Goal: Book appointment/travel/reservation

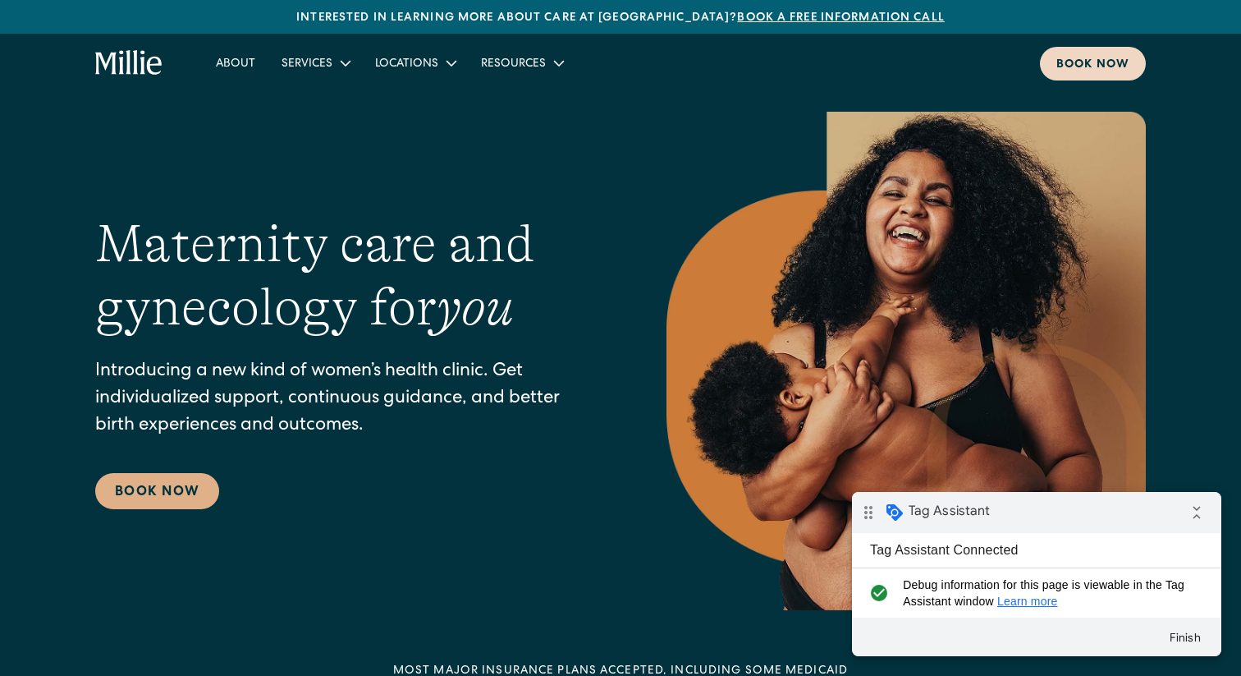
click at [1105, 71] on div "Book now" at bounding box center [1092, 65] width 73 height 17
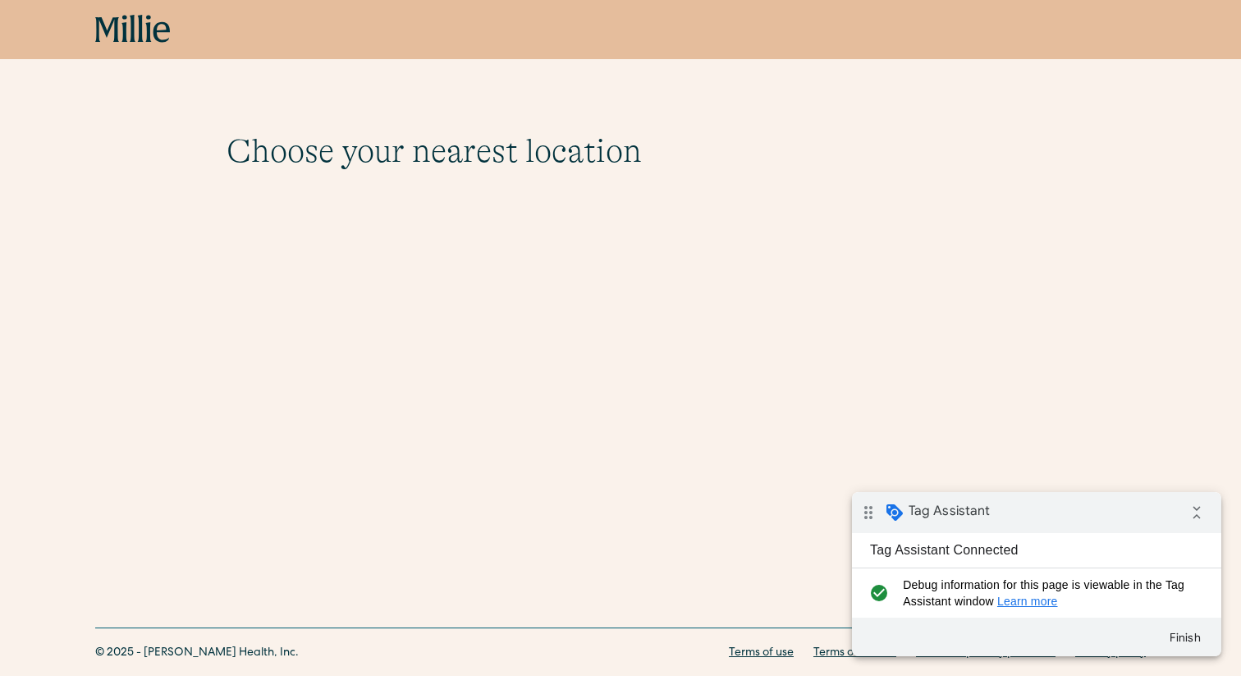
click at [135, 21] on icon at bounding box center [133, 30] width 76 height 30
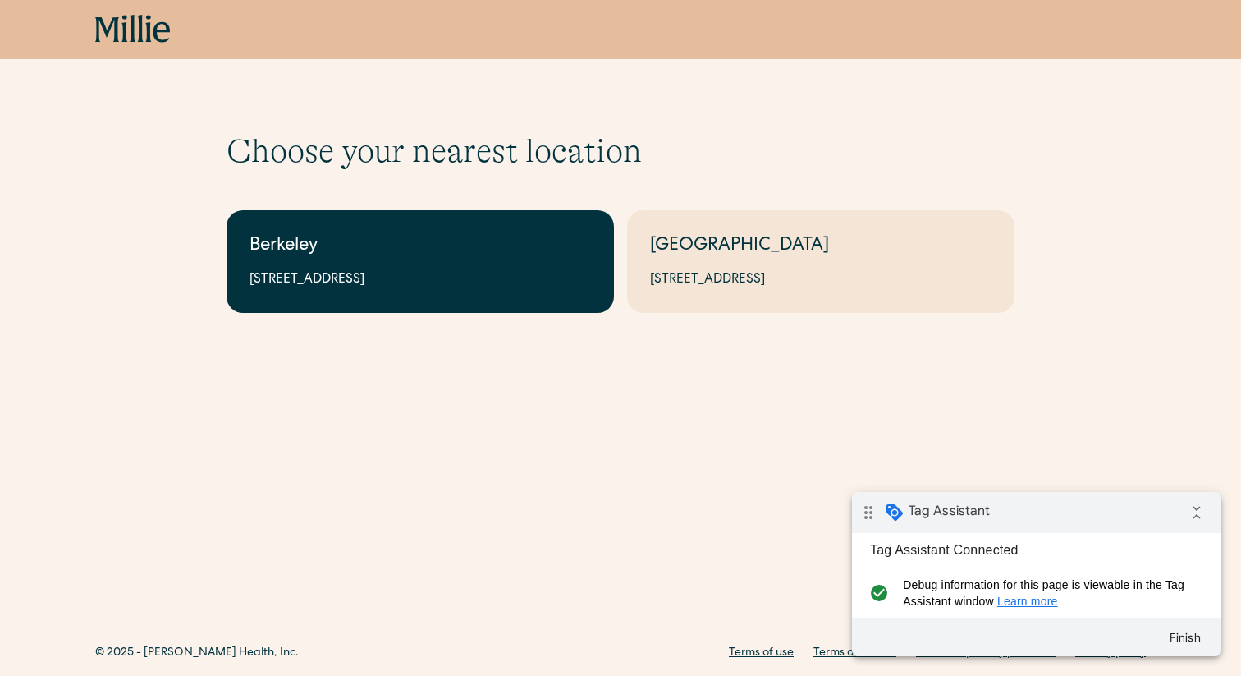
click at [482, 260] on link "Berkeley 2999 Regent St, Suite 524, Berkeley, CA 94705" at bounding box center [420, 261] width 387 height 103
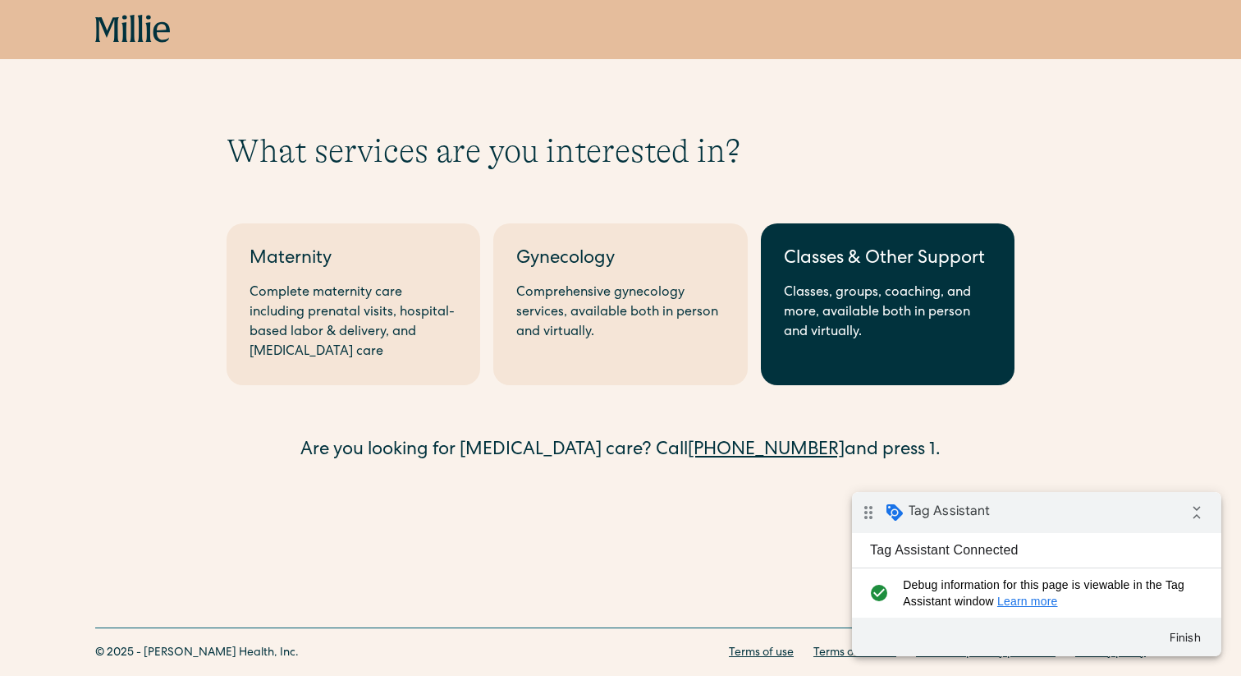
click at [821, 260] on div "Classes & Other Support" at bounding box center [888, 259] width 208 height 27
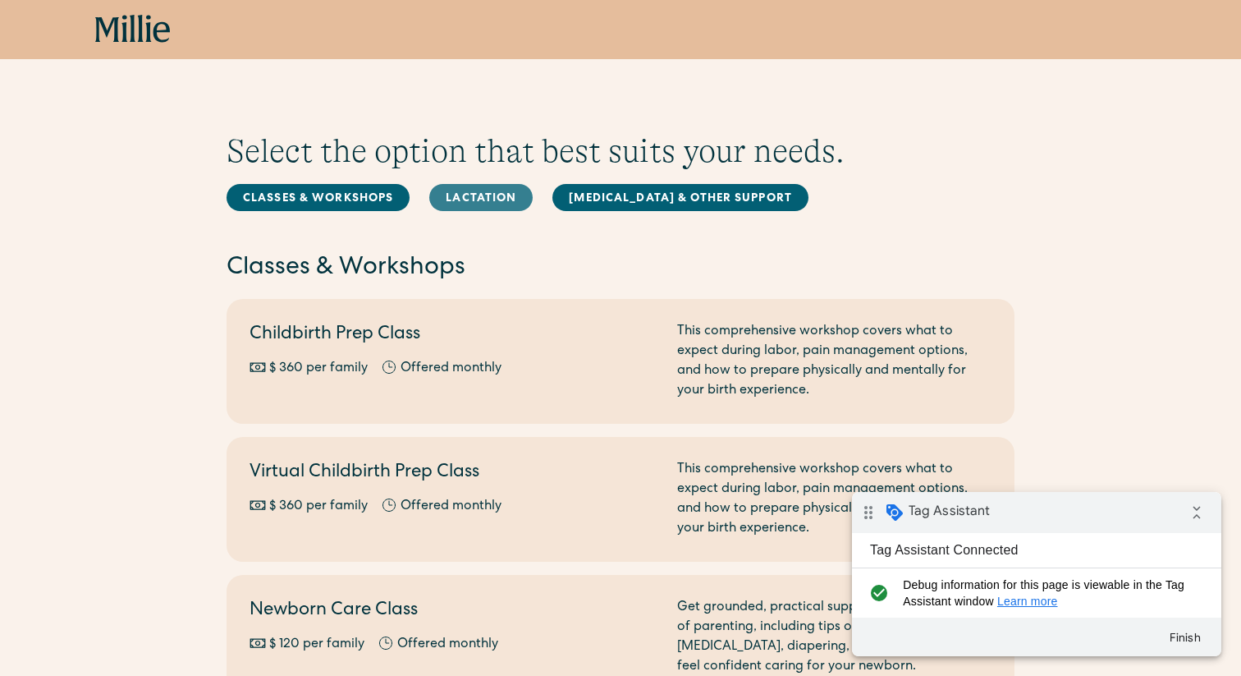
click at [497, 201] on link "Lactation" at bounding box center [480, 197] width 103 height 27
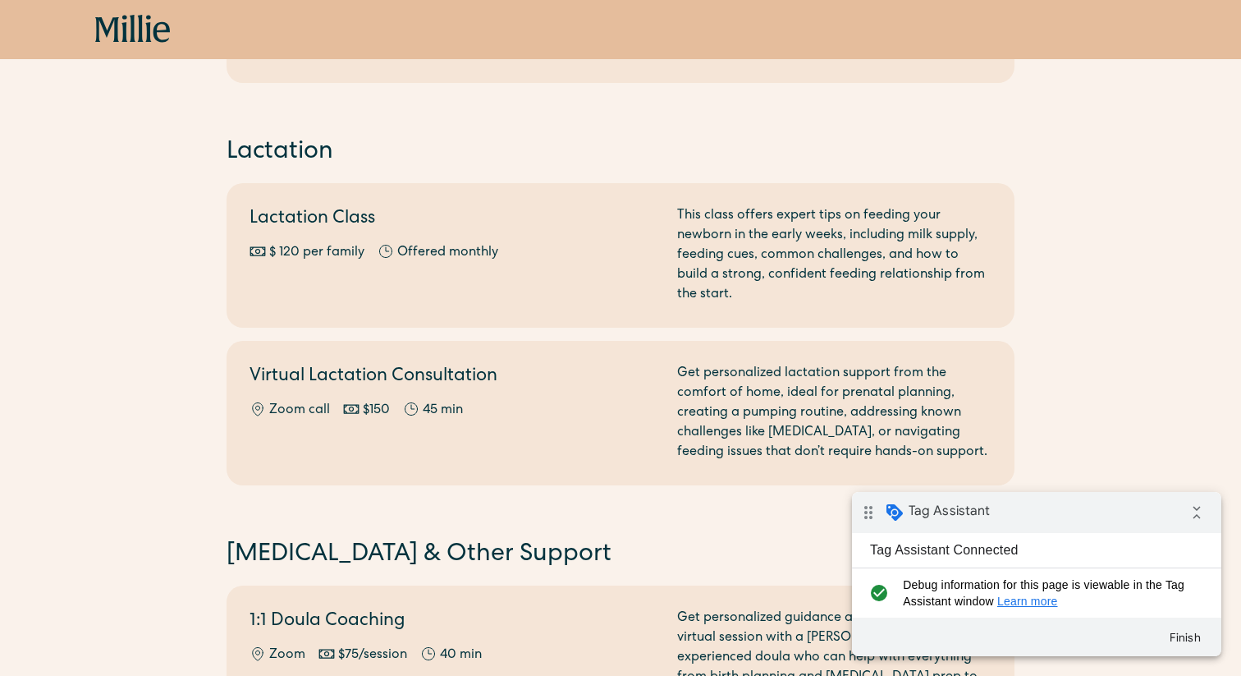
scroll to position [935, 0]
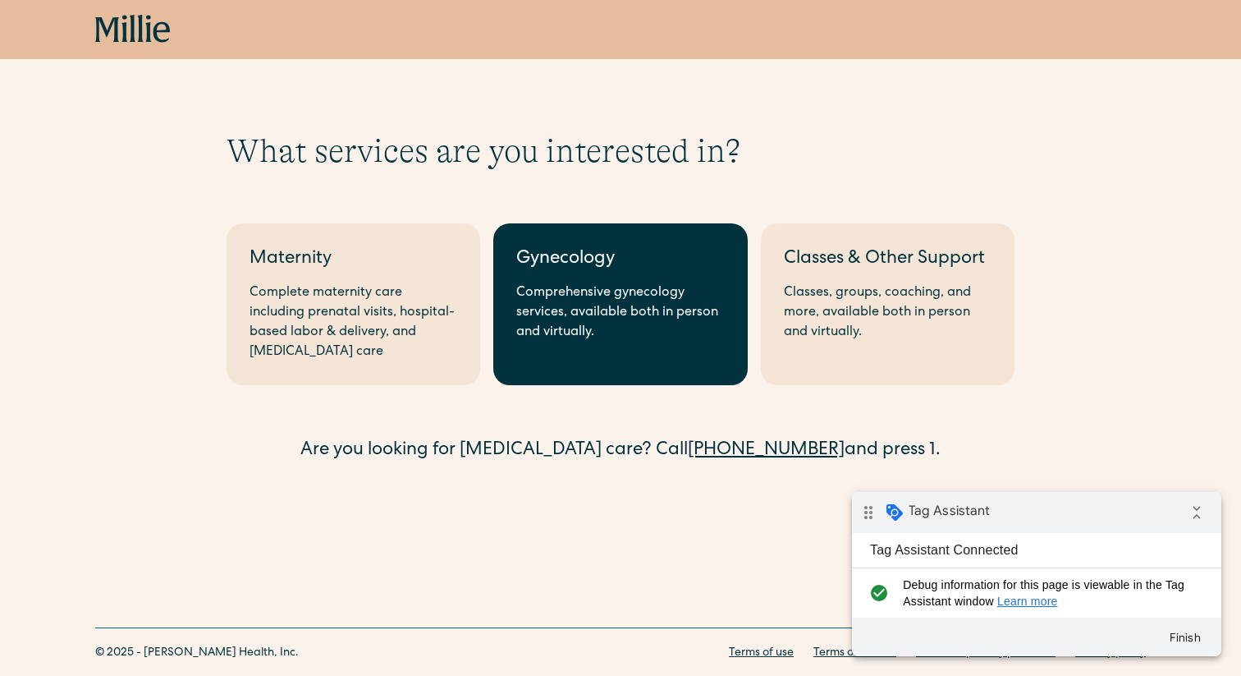
click at [559, 258] on div "Gynecology" at bounding box center [620, 259] width 208 height 27
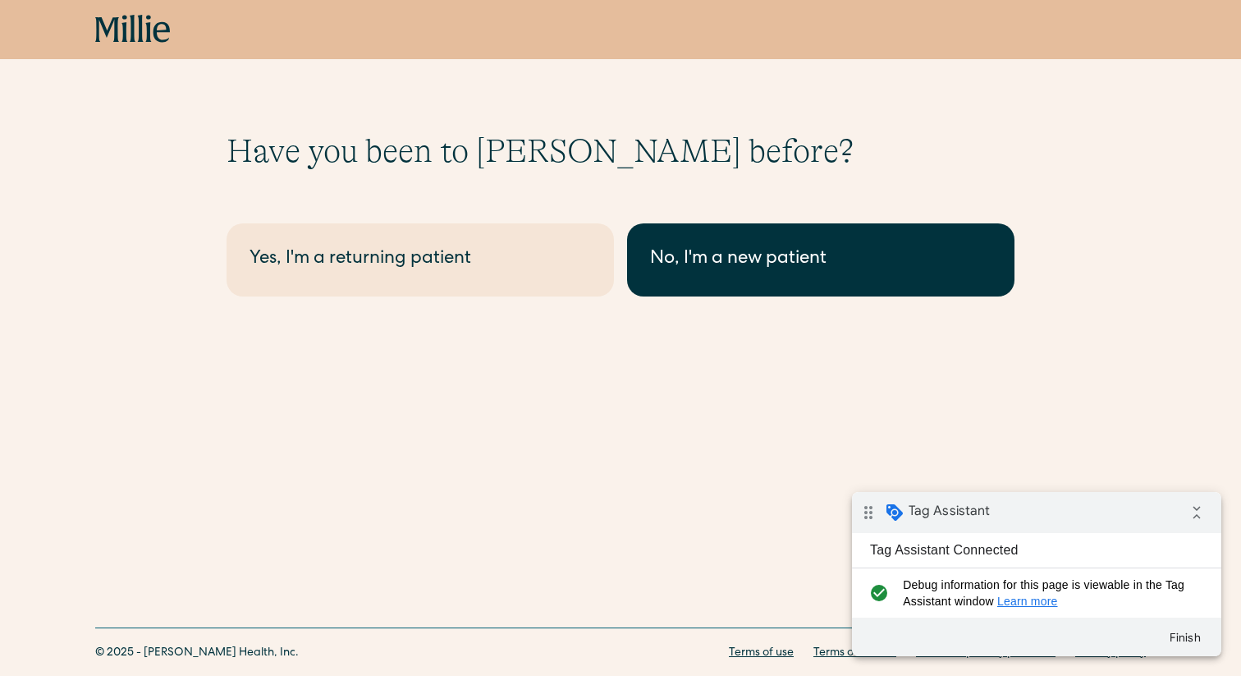
click at [772, 262] on div "No, I'm a new patient" at bounding box center [820, 259] width 341 height 27
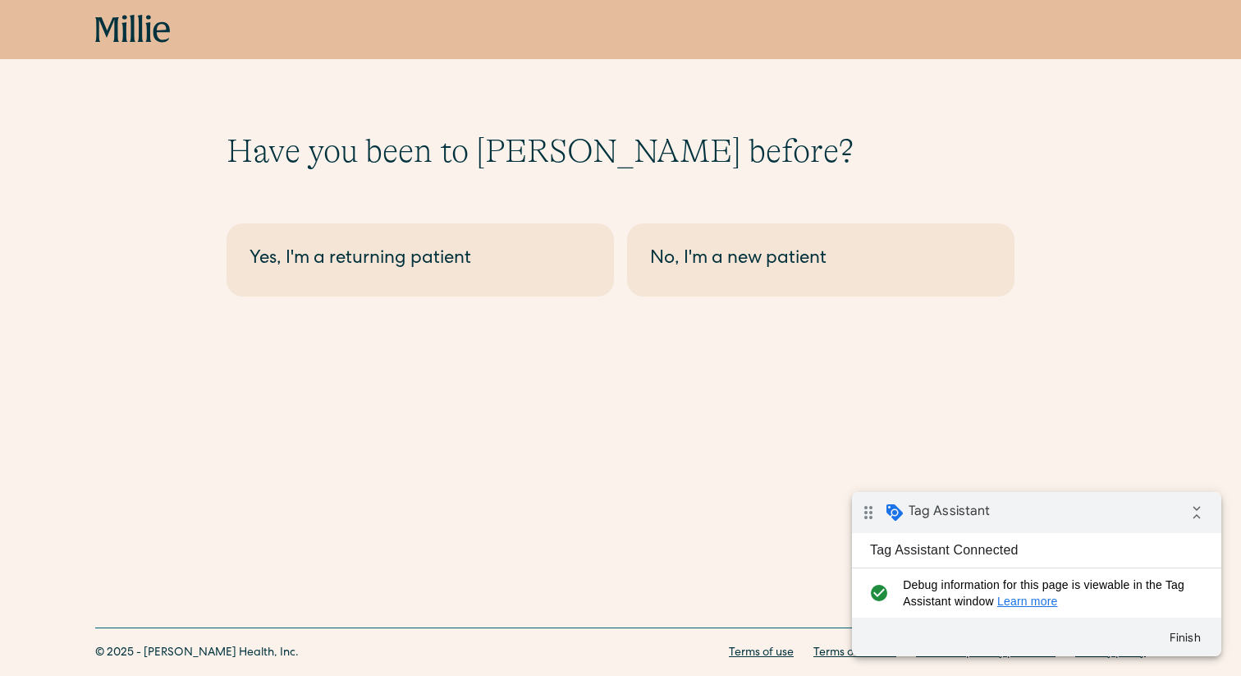
click at [321, 237] on link "Yes, I'm a returning patient" at bounding box center [420, 259] width 387 height 73
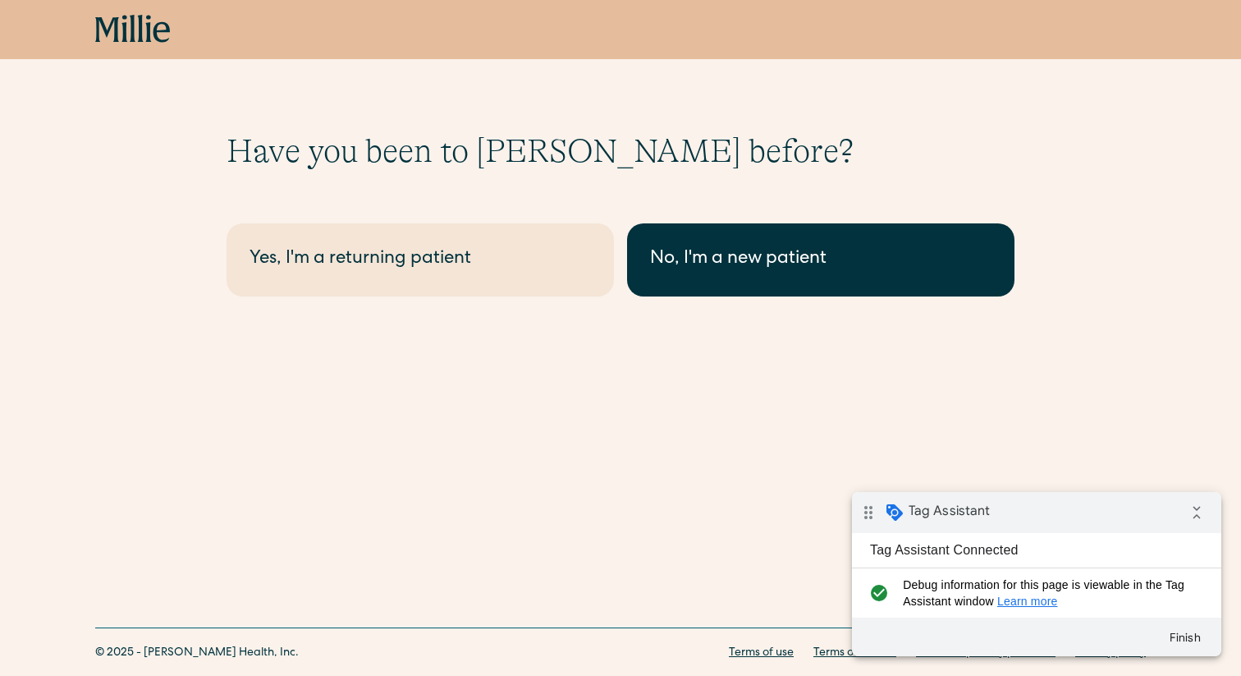
click at [650, 274] on link "No, I'm a new patient" at bounding box center [820, 259] width 387 height 73
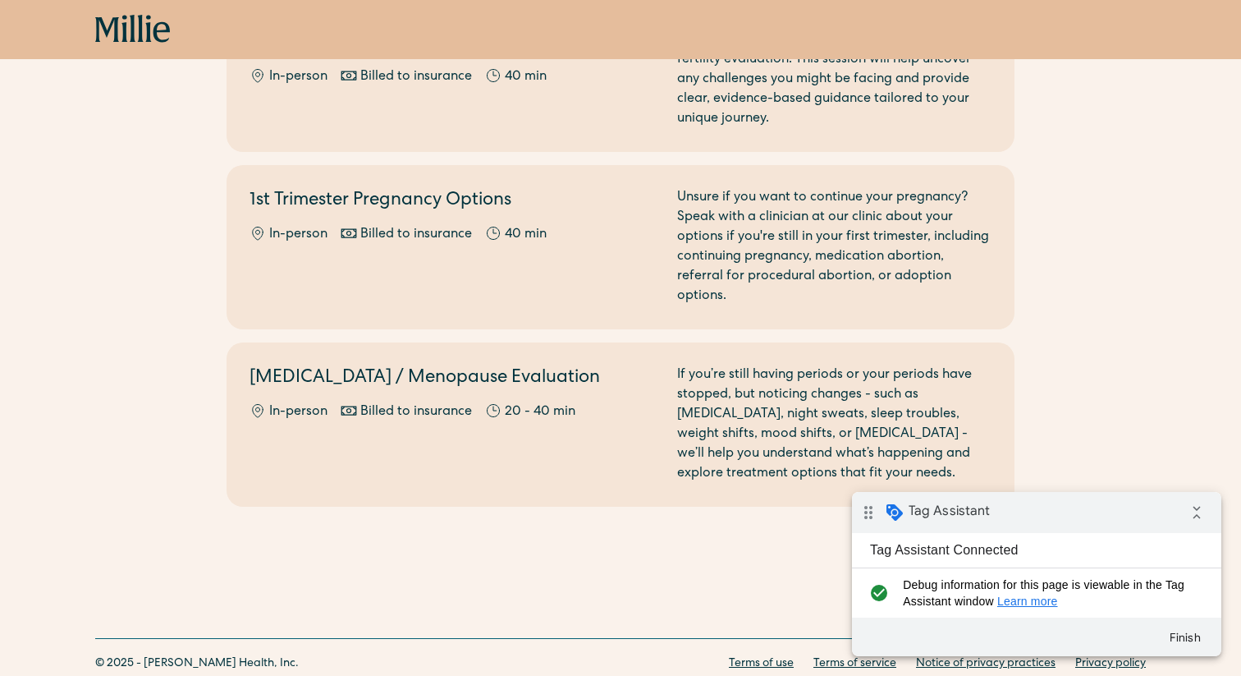
scroll to position [1337, 0]
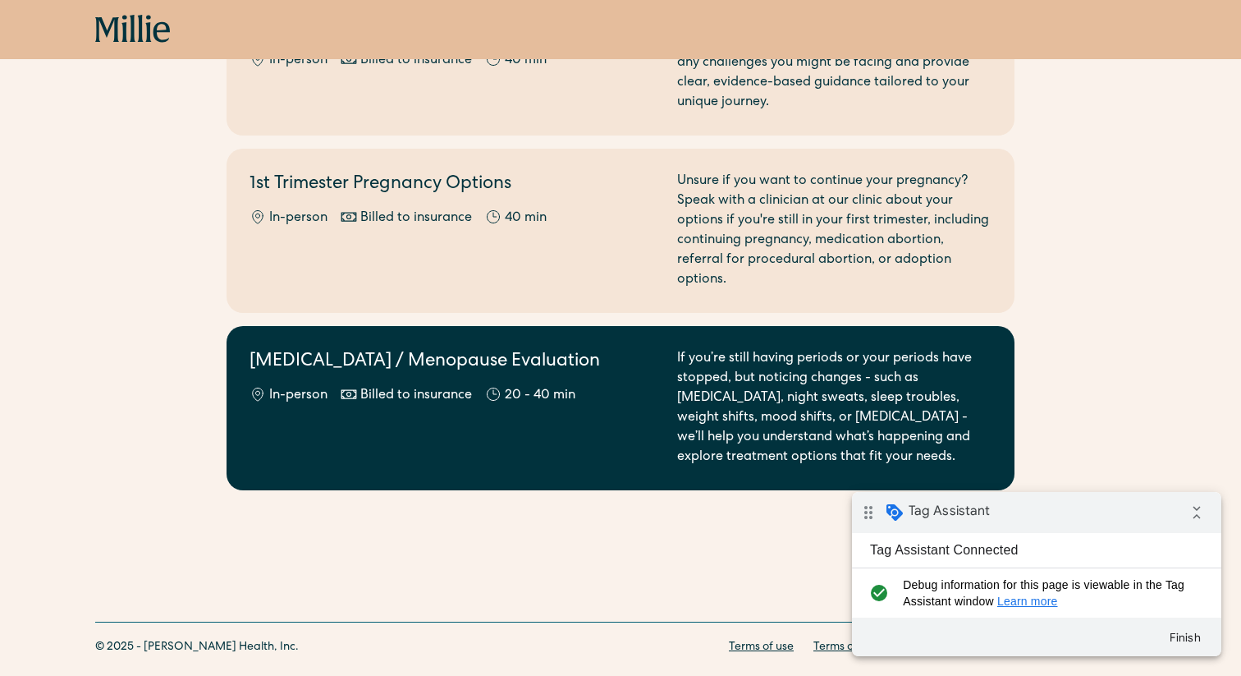
click at [555, 406] on div "Perimenopause / Menopause Evaluation In-person Billed to insurance 20 - 40 min" at bounding box center [454, 408] width 408 height 118
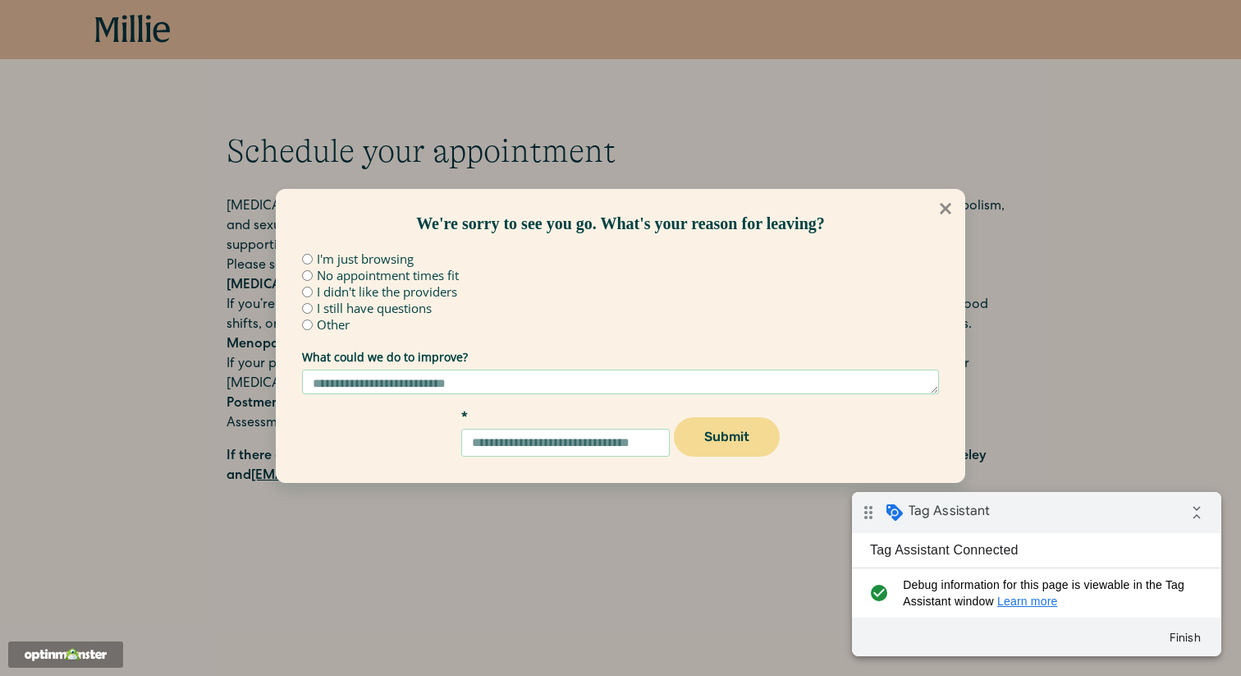
click at [948, 207] on icon at bounding box center [945, 208] width 11 height 11
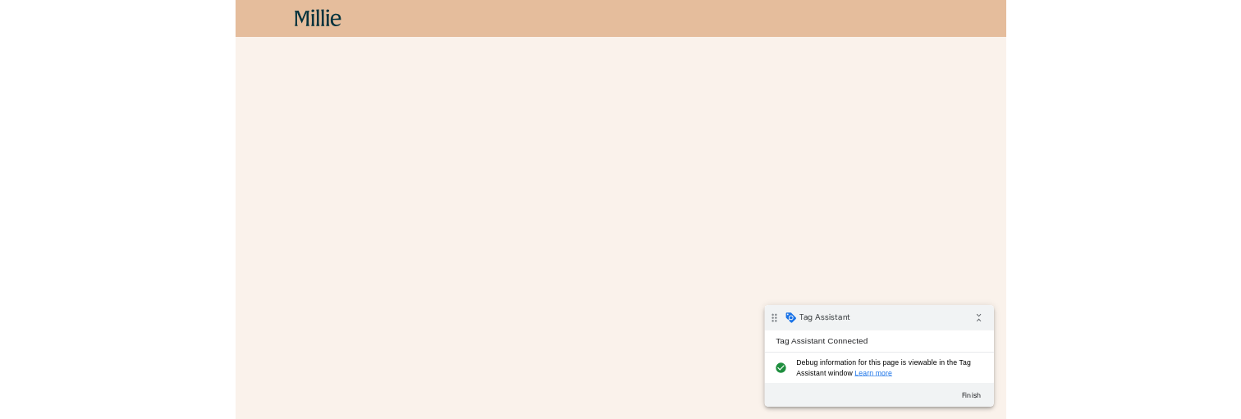
scroll to position [545, 0]
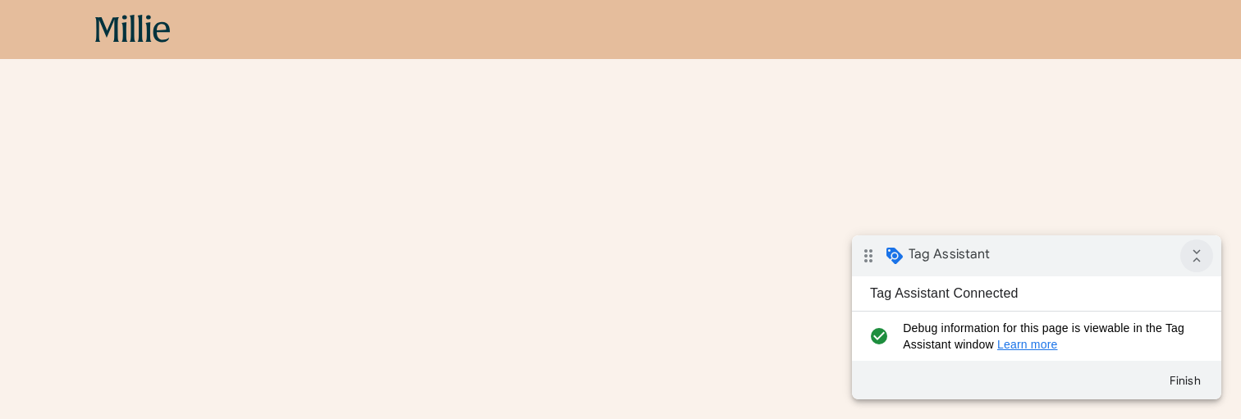
click at [1192, 258] on icon "collapse_all" at bounding box center [1196, 256] width 33 height 33
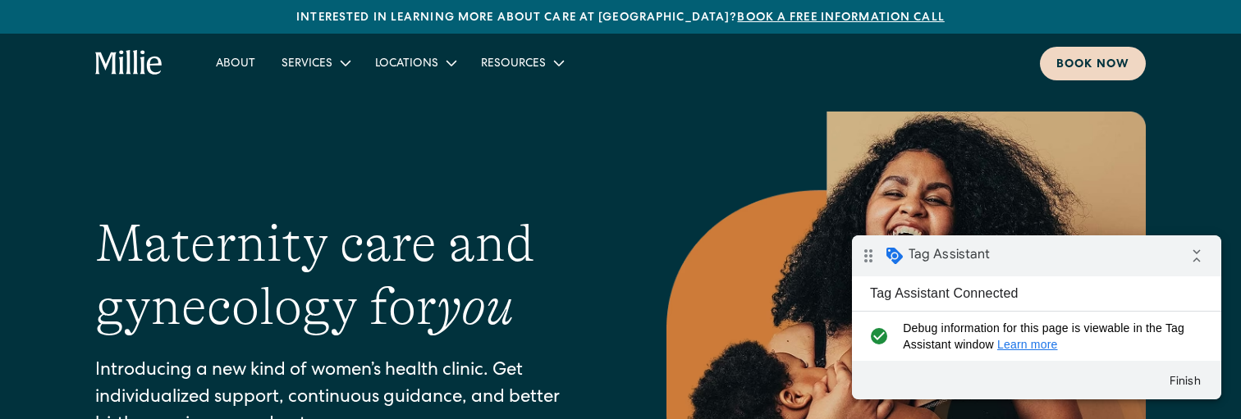
click at [1079, 59] on div "Book now" at bounding box center [1092, 65] width 73 height 17
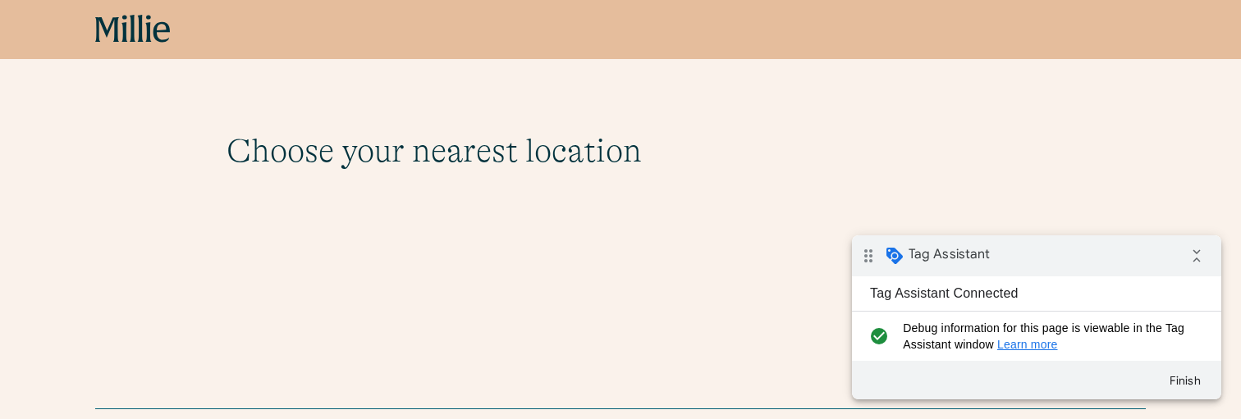
click at [571, 274] on div "Choose your nearest location Shows if there's no [GEOGRAPHIC_DATA][STREET_ADDRE…" at bounding box center [620, 144] width 1241 height 289
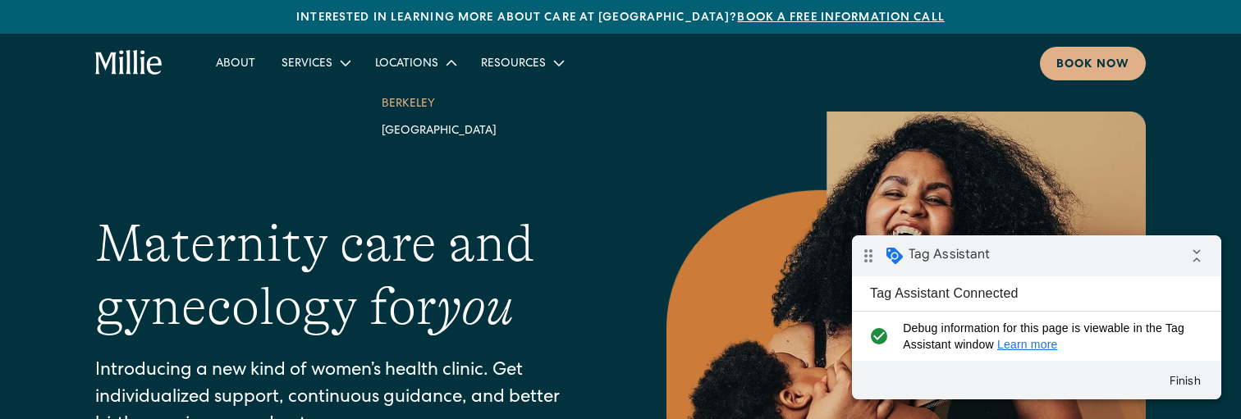
click at [410, 106] on link "Berkeley" at bounding box center [439, 102] width 141 height 27
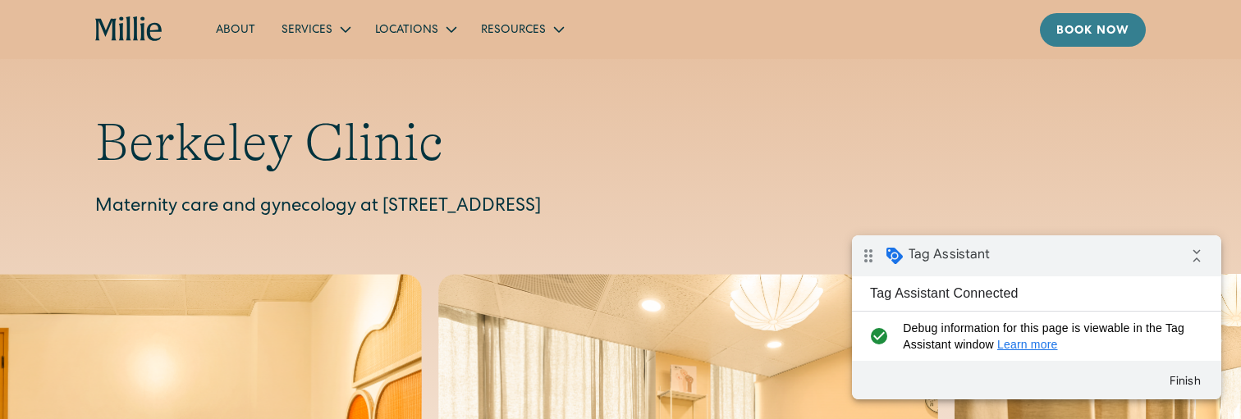
click at [1080, 33] on div "Book now" at bounding box center [1092, 31] width 73 height 17
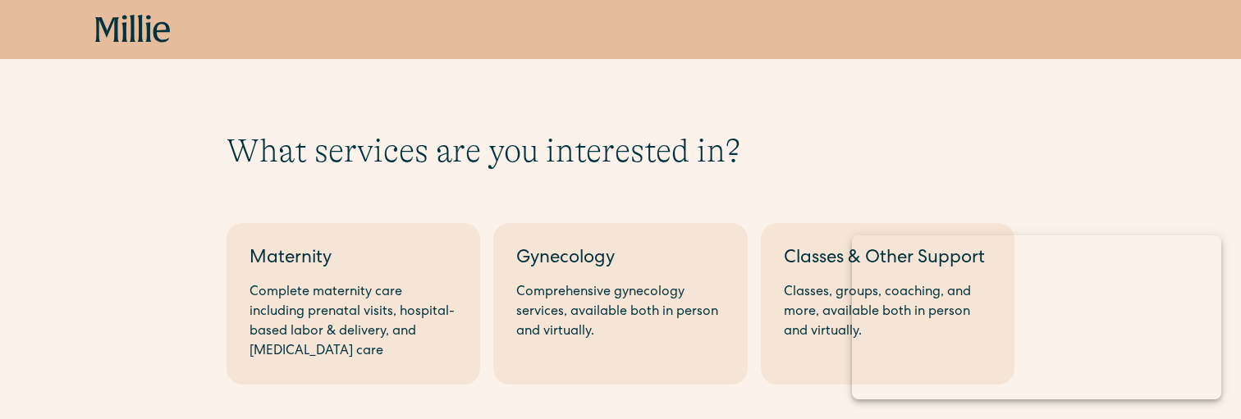
click at [116, 11] on div "Book now" at bounding box center [620, 29] width 1241 height 59
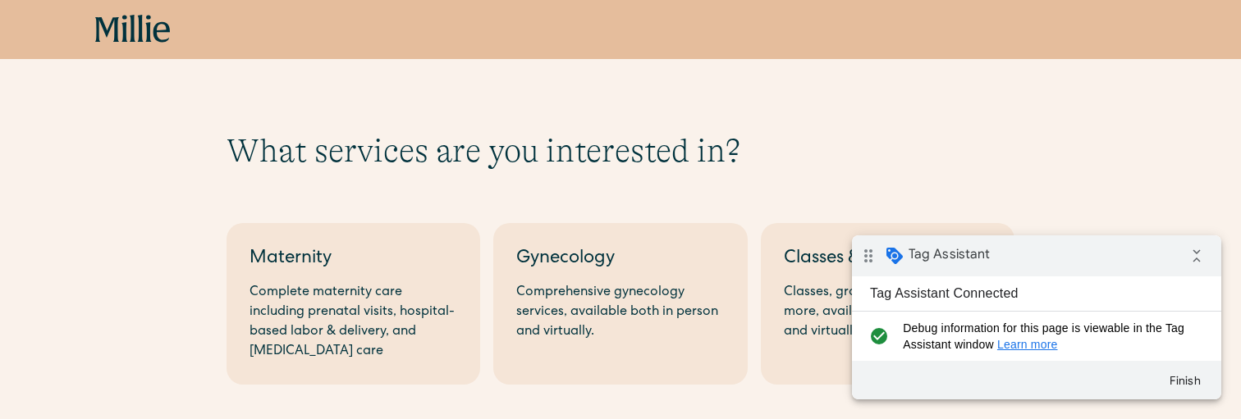
click at [122, 26] on icon at bounding box center [133, 30] width 76 height 30
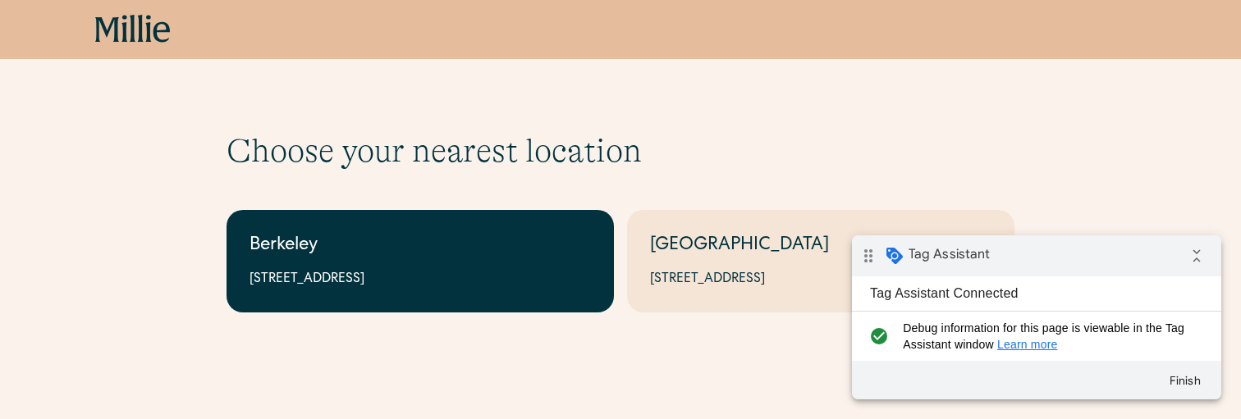
click at [385, 257] on div "Berkeley" at bounding box center [420, 246] width 341 height 27
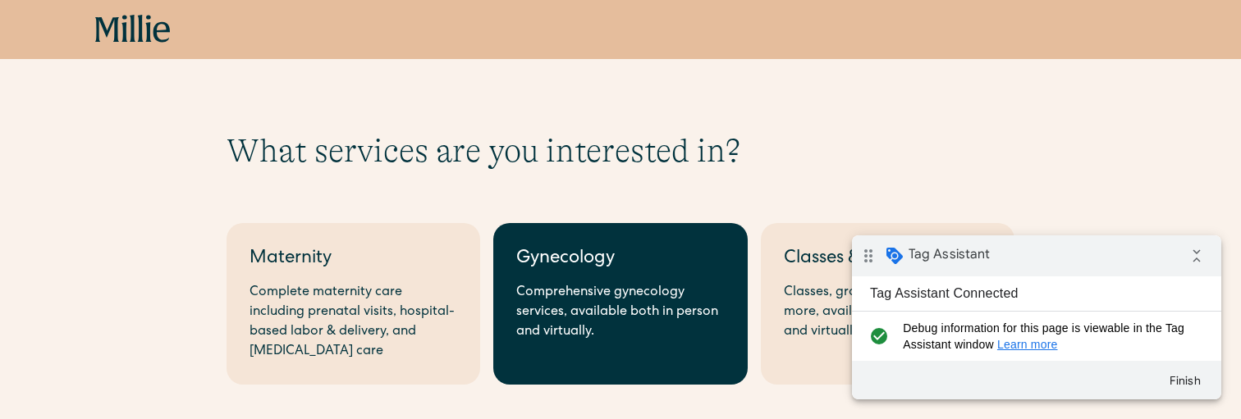
click at [662, 255] on div "Gynecology" at bounding box center [620, 259] width 208 height 27
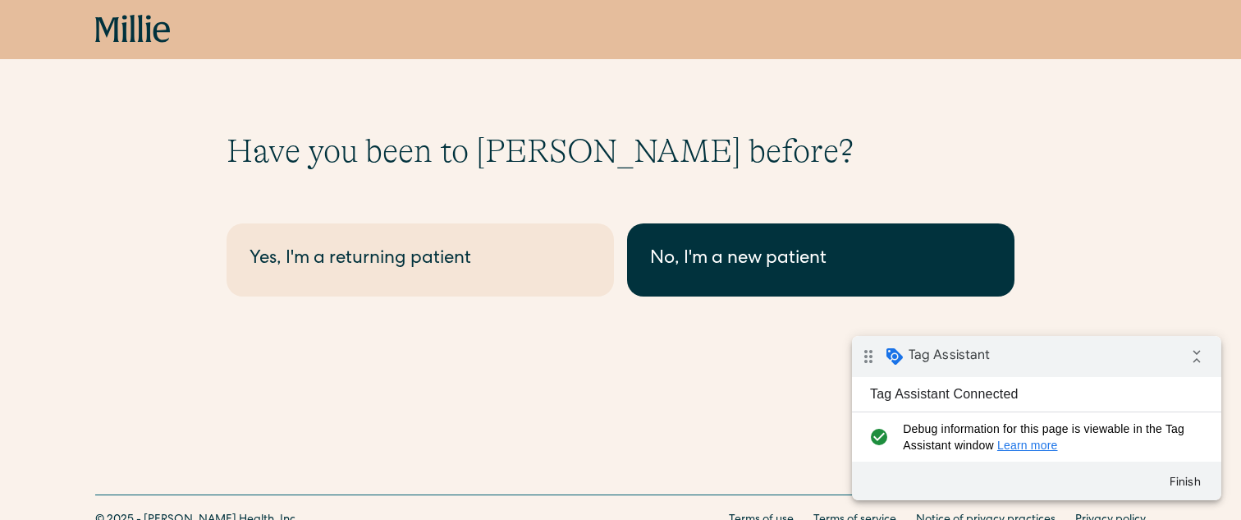
click at [727, 274] on link "No, I'm a new patient" at bounding box center [820, 259] width 387 height 73
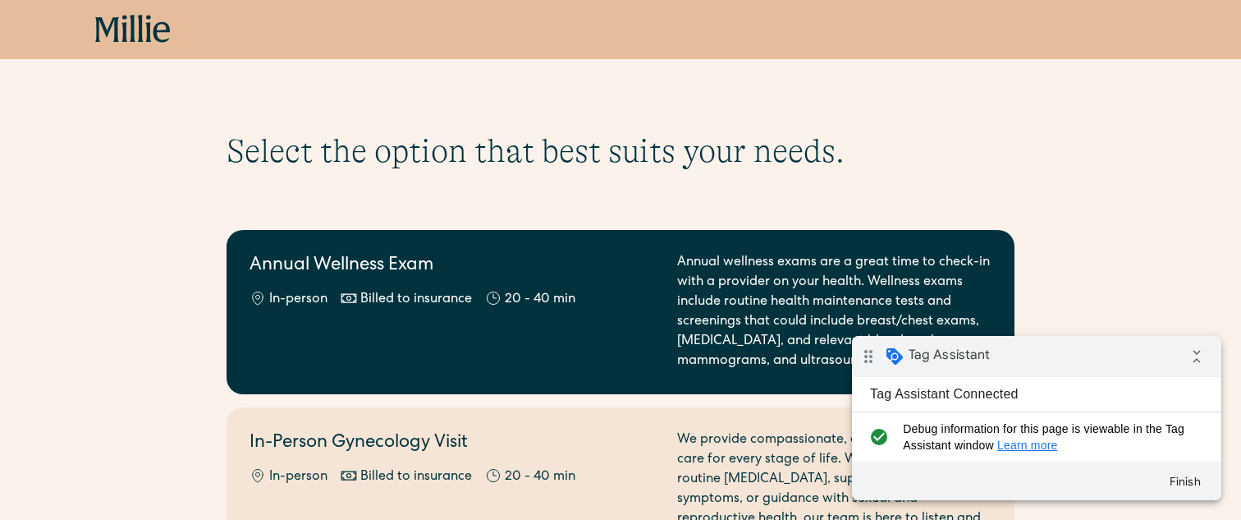
click at [712, 290] on div "Annual wellness exams are a great time to check-in with a provider on your heal…" at bounding box center [834, 312] width 314 height 118
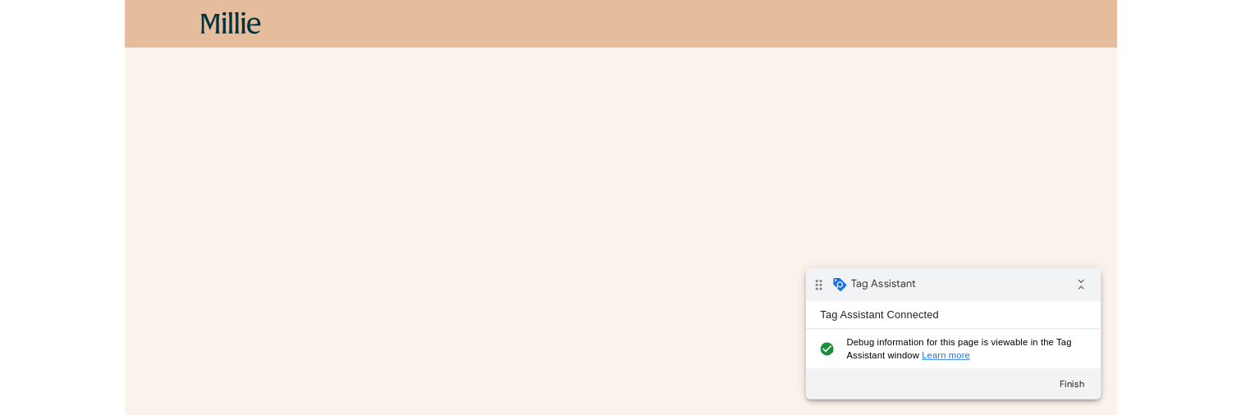
scroll to position [332, 0]
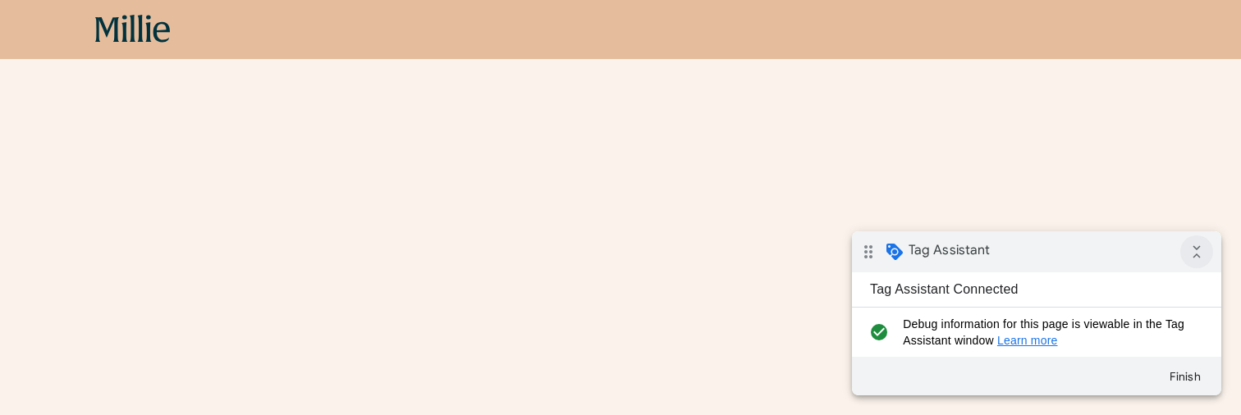
click at [1202, 258] on icon "collapse_all" at bounding box center [1196, 252] width 33 height 33
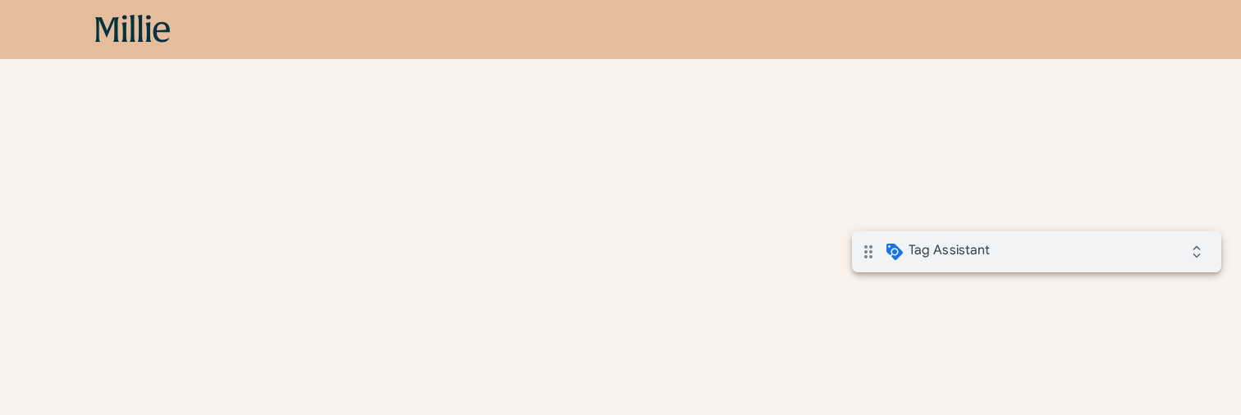
scroll to position [1568, 0]
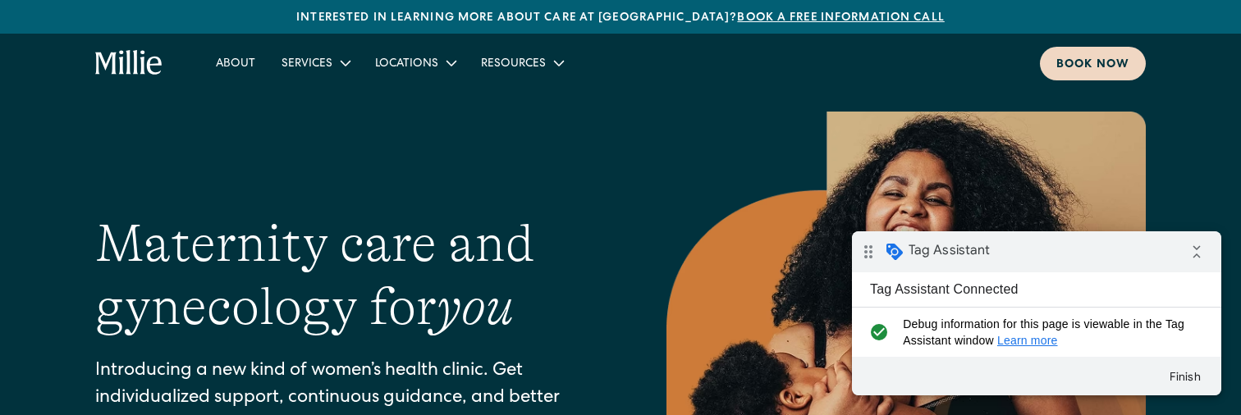
click at [1063, 66] on div "Book now" at bounding box center [1092, 65] width 73 height 17
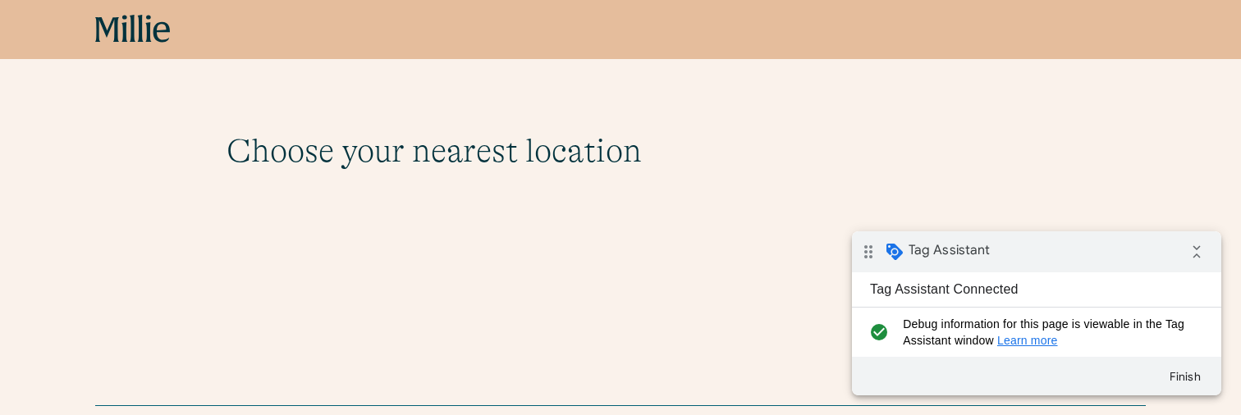
click at [153, 25] on icon at bounding box center [133, 30] width 76 height 30
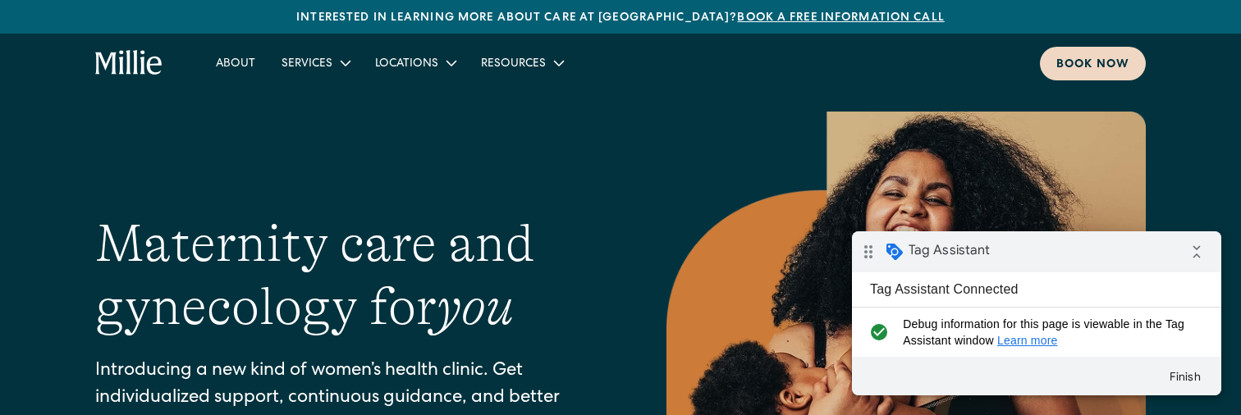
click at [1091, 61] on div "Book now" at bounding box center [1092, 65] width 73 height 17
click at [1095, 62] on div "Book now" at bounding box center [1092, 65] width 73 height 17
click at [1090, 62] on div "Book now" at bounding box center [1092, 65] width 73 height 17
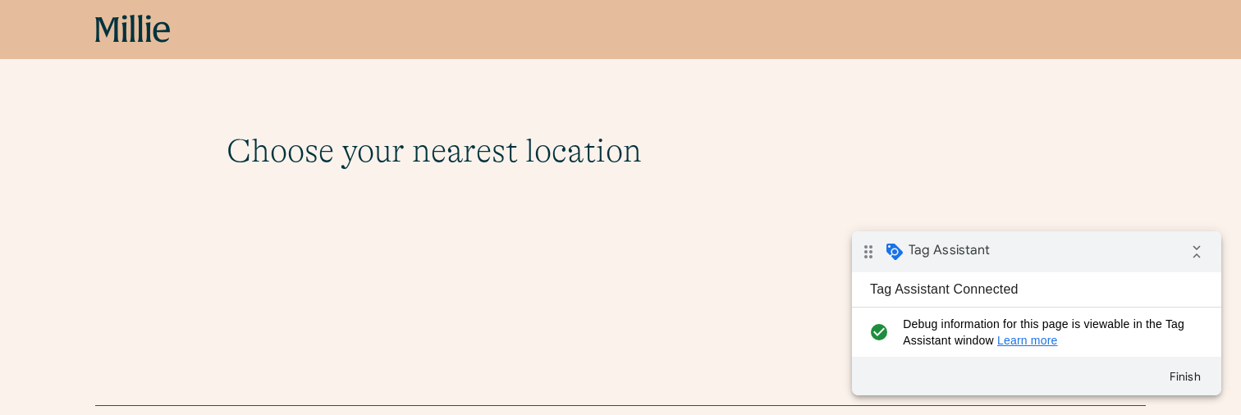
click at [305, 195] on div "Choose your nearest location Shows if there's no parameters Berkeley 2999 Regen…" at bounding box center [621, 170] width 788 height 79
click at [1194, 252] on icon "collapse_all" at bounding box center [1196, 252] width 33 height 33
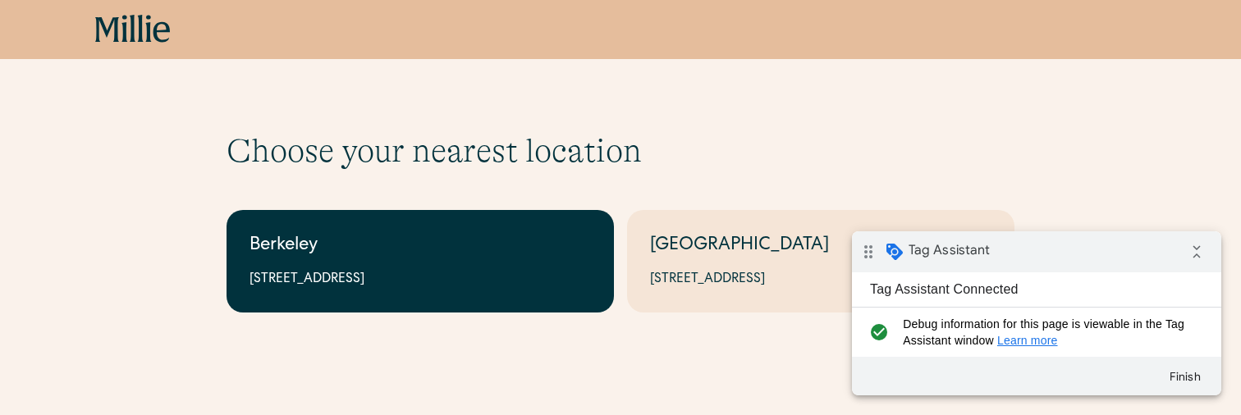
drag, startPoint x: 0, startPoint y: 0, endPoint x: 384, endPoint y: 244, distance: 455.0
click at [384, 244] on div "Berkeley" at bounding box center [420, 246] width 341 height 27
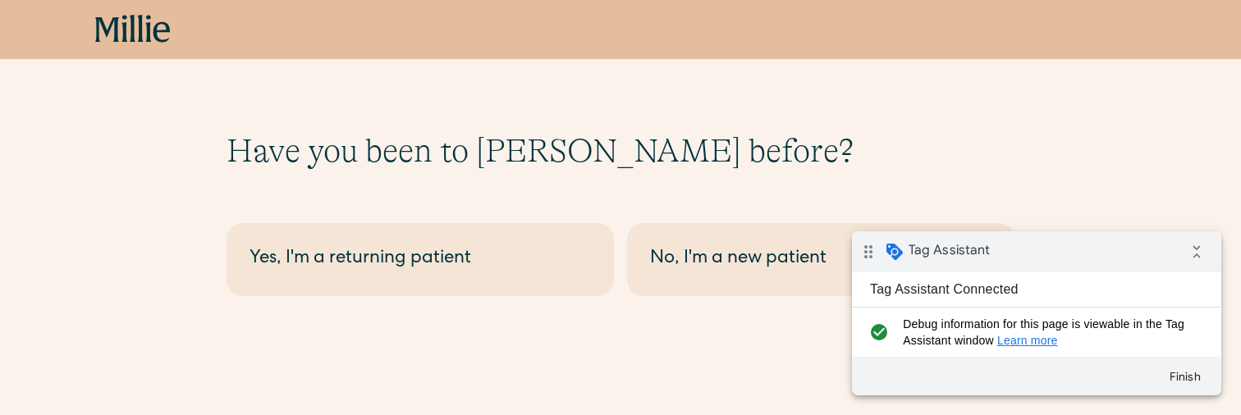
click at [731, 240] on link "No, I'm a new patient" at bounding box center [820, 259] width 387 height 73
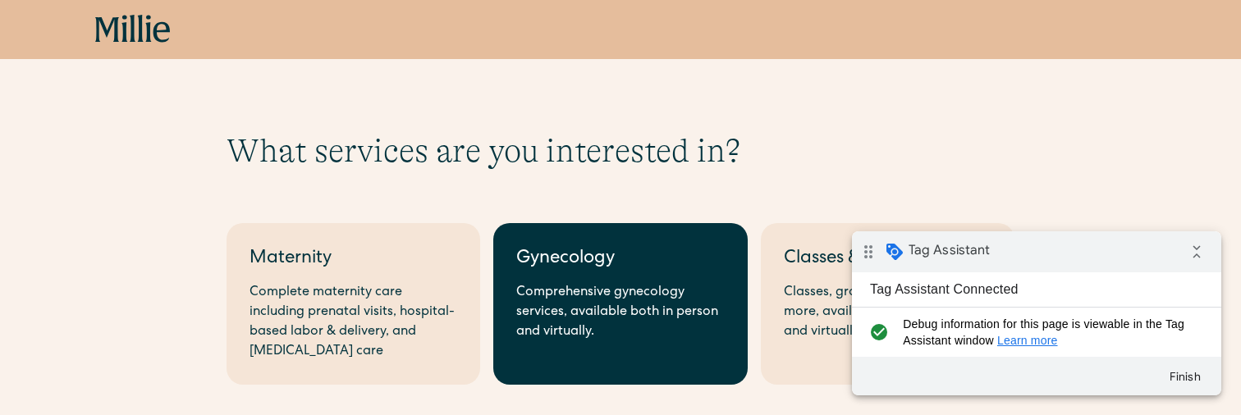
click at [573, 268] on div "Gynecology" at bounding box center [620, 259] width 208 height 27
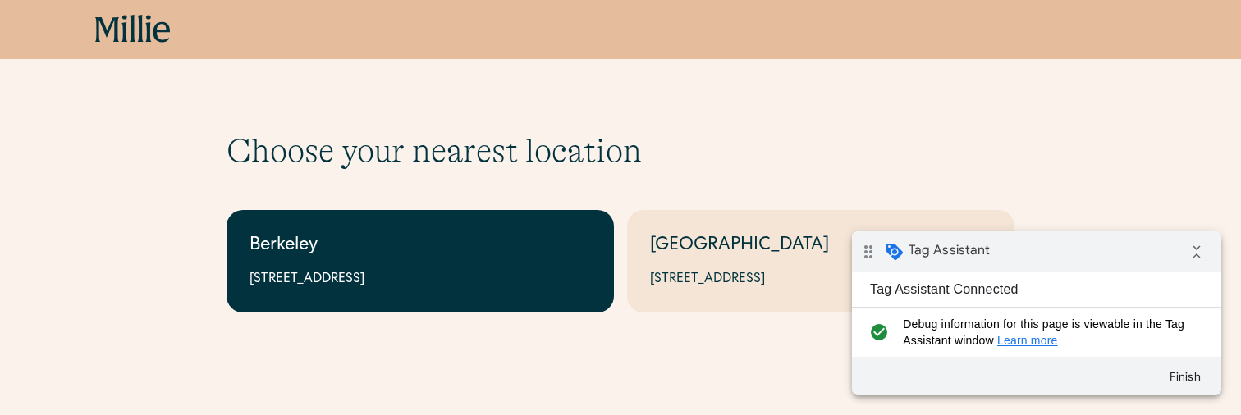
drag, startPoint x: 0, startPoint y: 0, endPoint x: 376, endPoint y: 243, distance: 447.6
click at [376, 243] on div "Berkeley" at bounding box center [420, 246] width 341 height 27
